Goal: Task Accomplishment & Management: Use online tool/utility

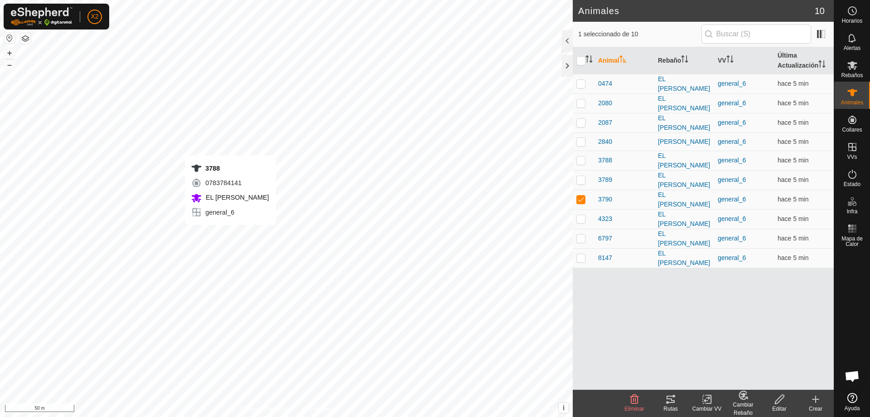
checkbox input "true"
checkbox input "false"
checkbox input "true"
click at [678, 397] on tracks-svg-icon at bounding box center [671, 398] width 36 height 11
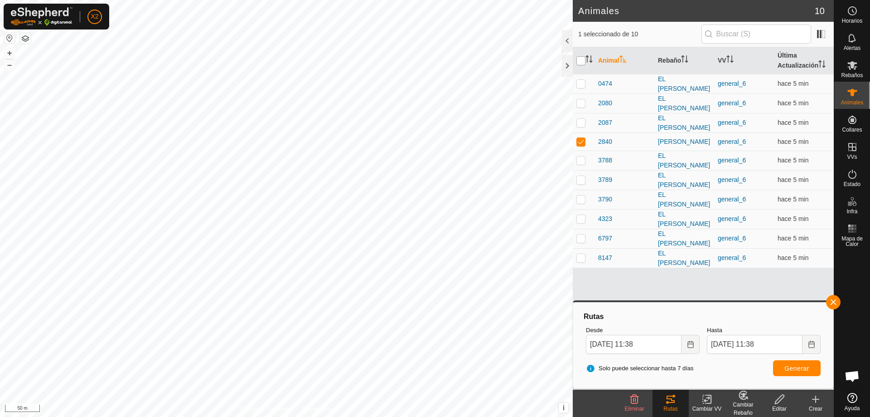
click at [582, 60] on input "checkbox" at bounding box center [581, 60] width 9 height 9
checkbox input "true"
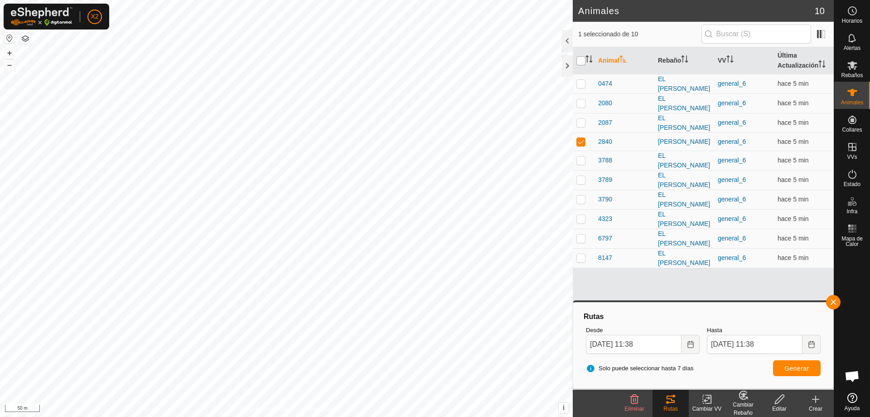
checkbox input "true"
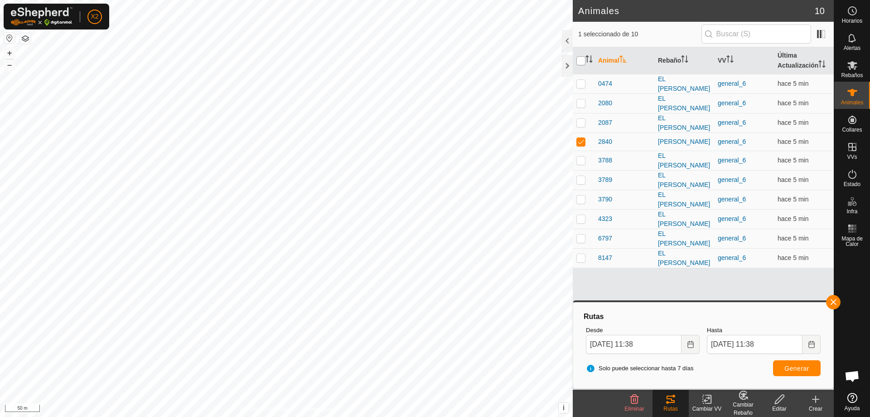
checkbox input "true"
click at [810, 373] on button "Generar" at bounding box center [797, 368] width 48 height 16
click at [581, 58] on input "checkbox" at bounding box center [581, 60] width 9 height 9
checkbox input "false"
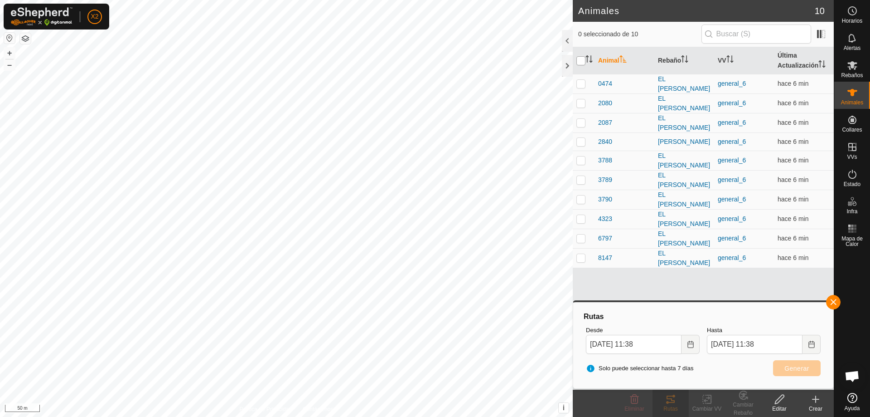
checkbox input "false"
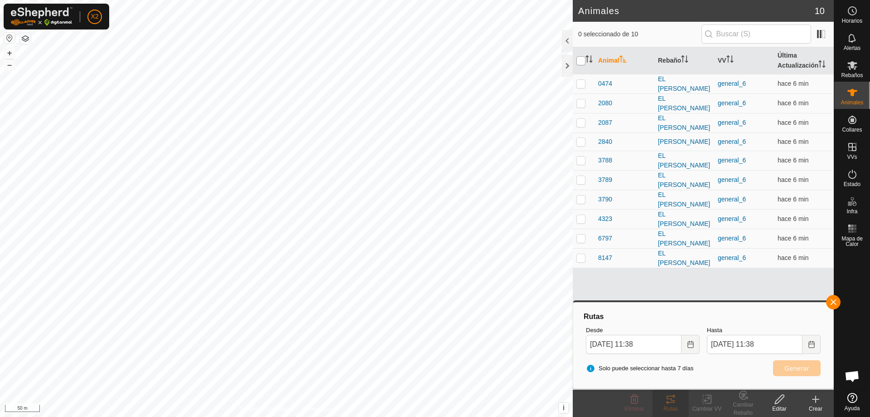
checkbox input "false"
click at [584, 195] on p-checkbox at bounding box center [581, 198] width 9 height 7
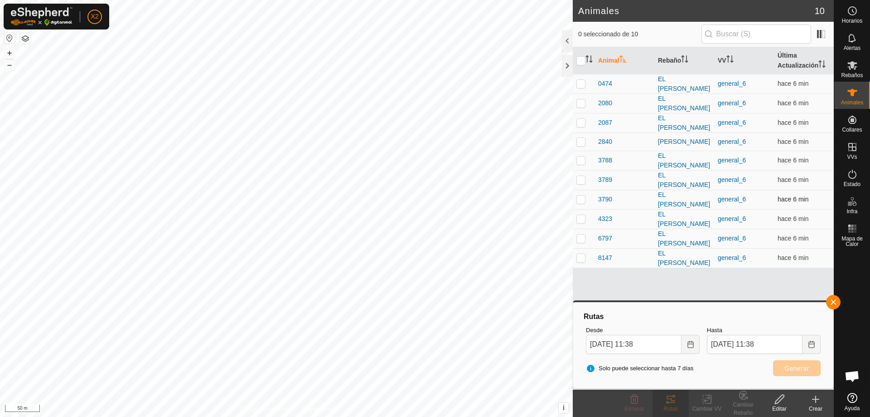
checkbox input "true"
click at [797, 370] on span "Generar" at bounding box center [797, 367] width 25 height 7
click at [582, 157] on p-checkbox at bounding box center [581, 159] width 9 height 7
checkbox input "true"
click at [580, 195] on p-checkbox at bounding box center [581, 198] width 9 height 7
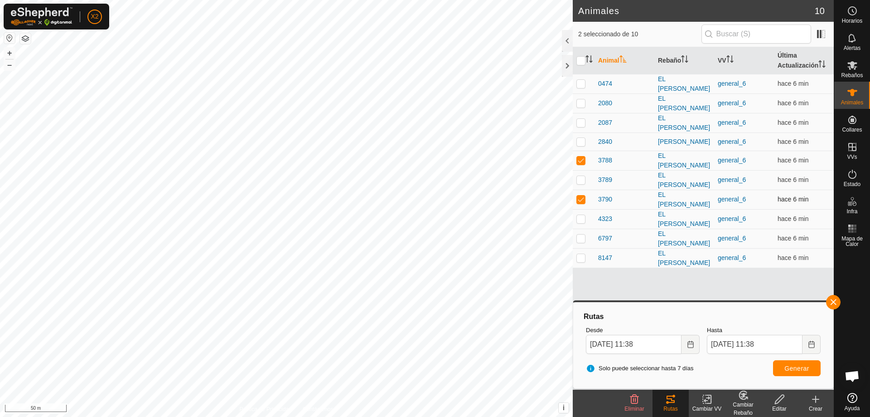
checkbox input "false"
click at [800, 368] on span "Generar" at bounding box center [797, 367] width 25 height 7
